Goal: Task Accomplishment & Management: Manage account settings

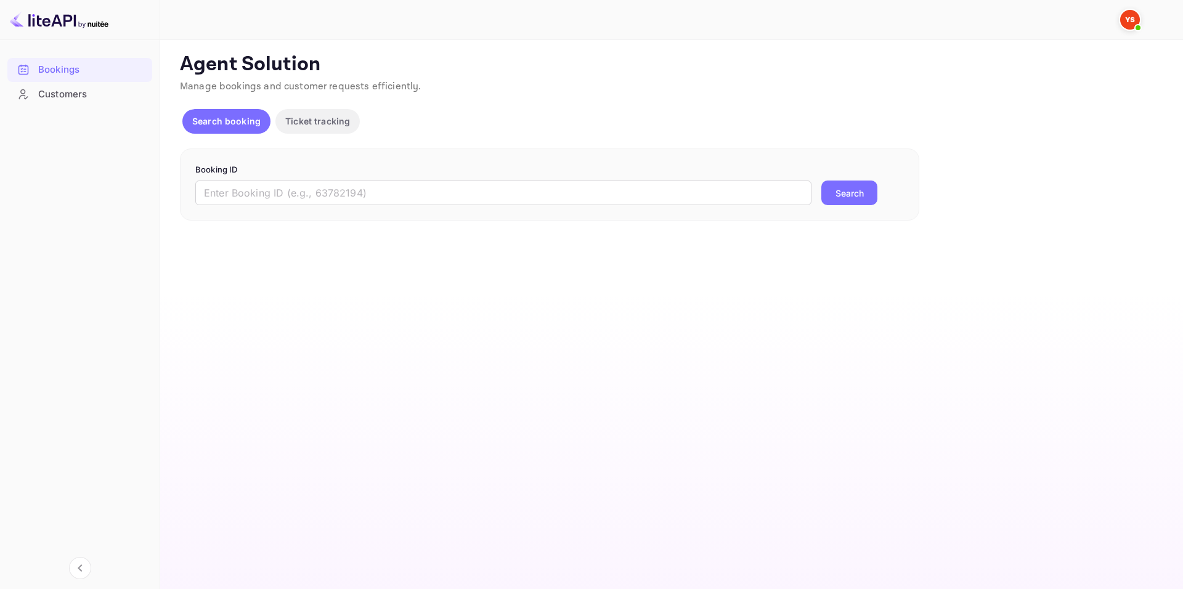
drag, startPoint x: 491, startPoint y: 305, endPoint x: 441, endPoint y: 288, distance: 53.2
drag, startPoint x: 431, startPoint y: 287, endPoint x: 428, endPoint y: 297, distance: 10.3
click at [431, 287] on main "Unsaved Changes Ticket Affiliate URL https://www.nuitee.com/ Business partner n…" at bounding box center [671, 314] width 1023 height 549
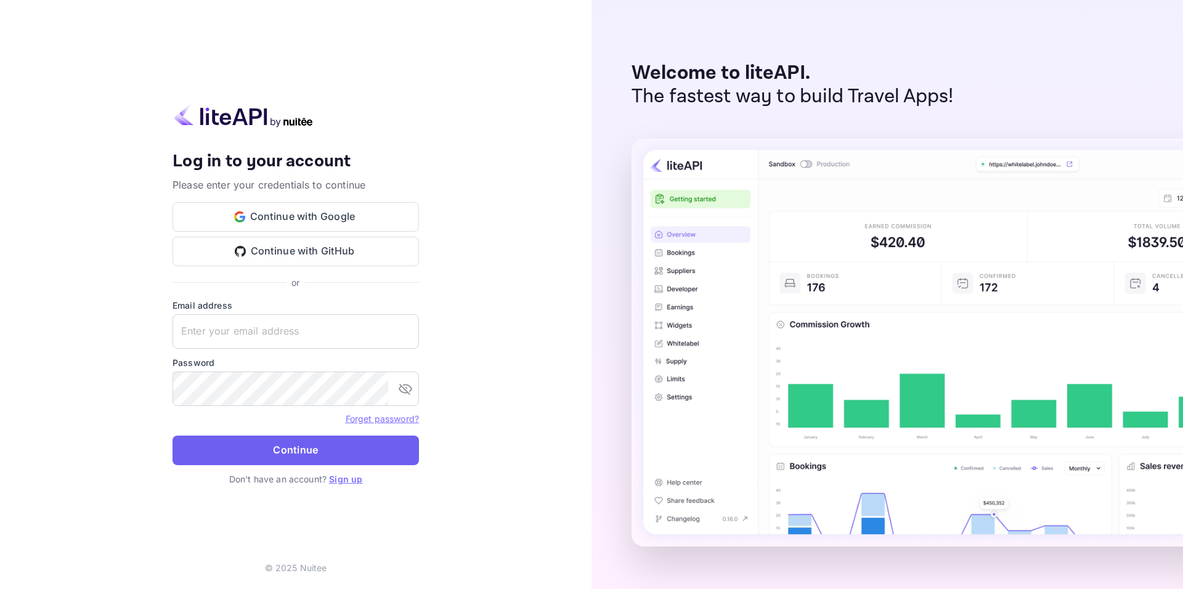
type input "[EMAIL_ADDRESS][DOMAIN_NAME]"
click at [197, 439] on button "Continue" at bounding box center [296, 451] width 246 height 30
